Goal: Task Accomplishment & Management: Complete application form

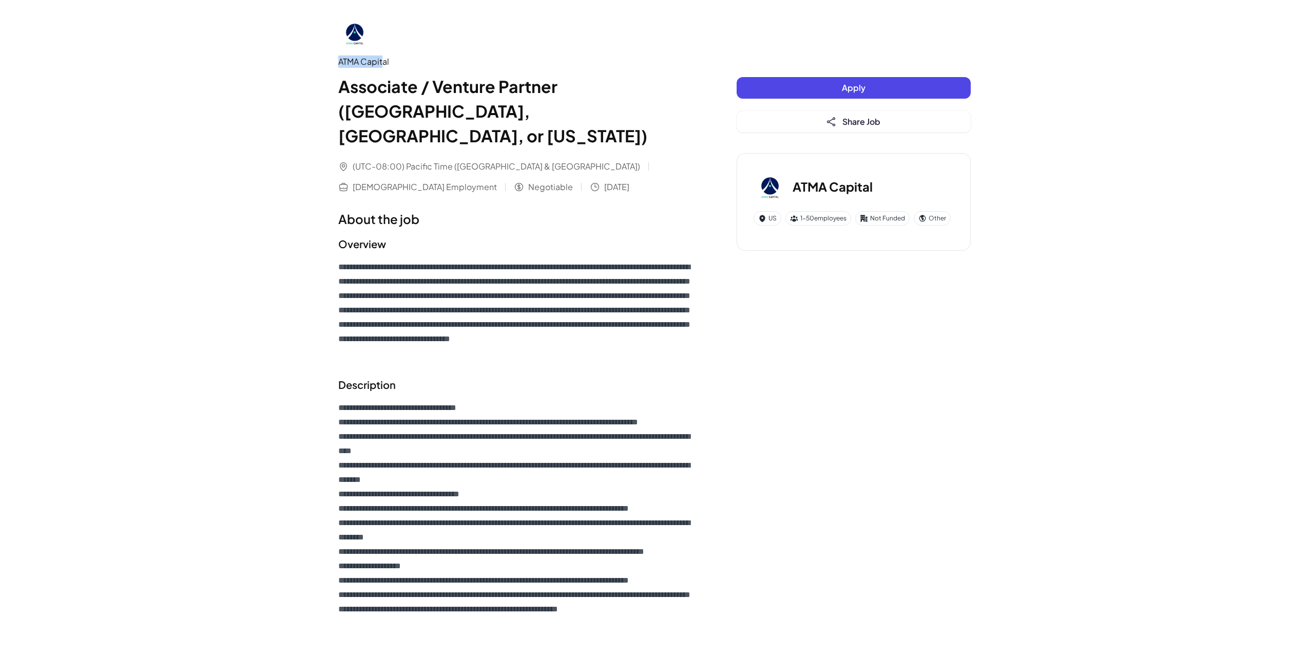
drag, startPoint x: 342, startPoint y: 60, endPoint x: 381, endPoint y: 61, distance: 38.5
click at [381, 61] on div "**********" at bounding box center [654, 561] width 657 height 1123
click at [387, 61] on div "ATMA Capital" at bounding box center [516, 61] width 357 height 12
click at [386, 61] on div "ATMA Capital" at bounding box center [516, 61] width 357 height 12
